Goal: Transaction & Acquisition: Register for event/course

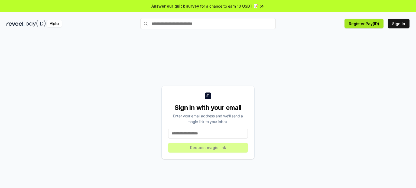
click at [369, 25] on button "Register Pay(ID)" at bounding box center [364, 24] width 39 height 10
click at [399, 23] on button "Sign In" at bounding box center [399, 24] width 22 height 10
type input "**********"
drag, startPoint x: 173, startPoint y: 136, endPoint x: 123, endPoint y: 140, distance: 50.6
click at [120, 140] on div "**********" at bounding box center [208, 122] width 403 height 162
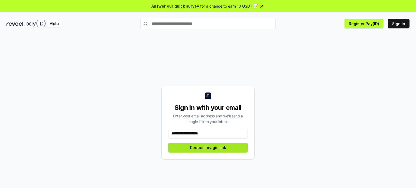
type input "**********"
click at [209, 149] on button "Request magic link" at bounding box center [208, 148] width 80 height 10
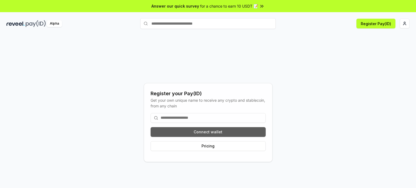
click at [213, 132] on button "Connect wallet" at bounding box center [208, 132] width 115 height 10
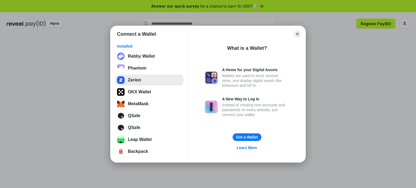
click at [155, 75] on button "Zerion" at bounding box center [149, 80] width 68 height 11
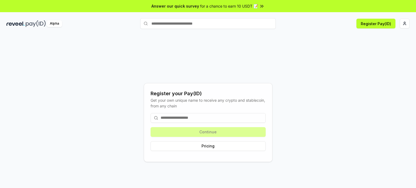
click at [219, 132] on div "Continue Pricing" at bounding box center [208, 132] width 115 height 47
click at [198, 118] on input at bounding box center [208, 118] width 115 height 10
click at [217, 147] on button "Pricing" at bounding box center [208, 147] width 115 height 10
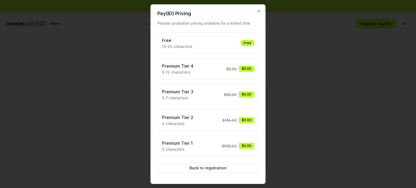
click at [244, 44] on div "Free" at bounding box center [248, 43] width 14 height 6
click at [259, 13] on icon "button" at bounding box center [259, 11] width 4 height 4
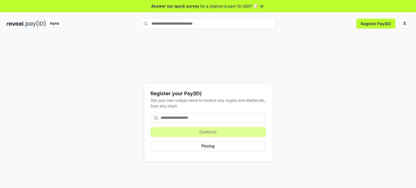
click at [176, 115] on input at bounding box center [208, 118] width 115 height 10
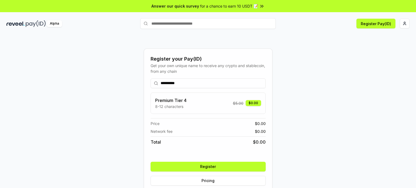
type input "**********"
click at [230, 163] on button "Register" at bounding box center [208, 167] width 115 height 10
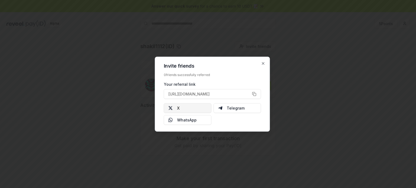
click at [195, 107] on button "X" at bounding box center [188, 108] width 48 height 10
click at [233, 107] on button "Telegram" at bounding box center [238, 108] width 48 height 10
click at [263, 63] on icon "button" at bounding box center [263, 63] width 4 height 4
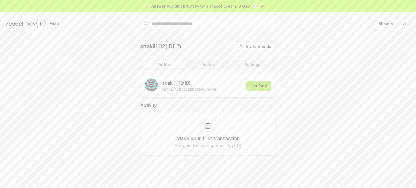
click at [257, 86] on button "Get Paid" at bounding box center [258, 86] width 25 height 10
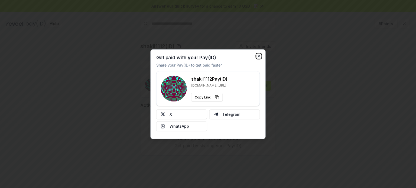
click at [259, 57] on icon "button" at bounding box center [259, 56] width 4 height 4
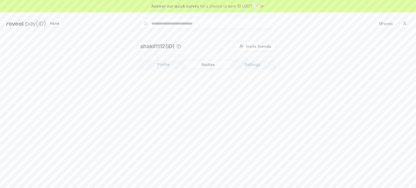
click at [215, 67] on button "Routes" at bounding box center [208, 65] width 44 height 8
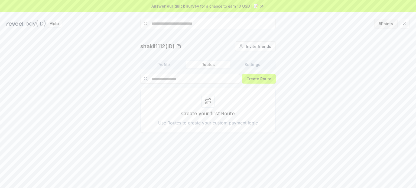
click at [386, 21] on button "5 Points" at bounding box center [386, 24] width 23 height 10
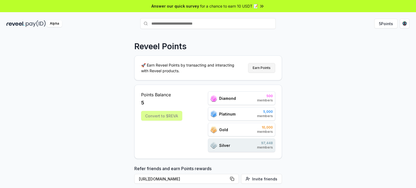
click at [257, 69] on button "Earn Points" at bounding box center [261, 68] width 27 height 10
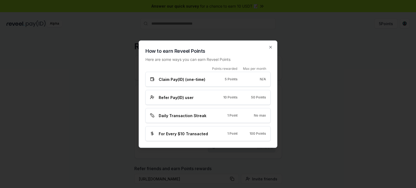
click at [219, 99] on div "10 Points" at bounding box center [228, 97] width 20 height 4
click at [218, 117] on div "1 Point" at bounding box center [228, 116] width 20 height 4
click at [270, 48] on icon "button" at bounding box center [271, 47] width 2 height 2
